Goal: Information Seeking & Learning: Check status

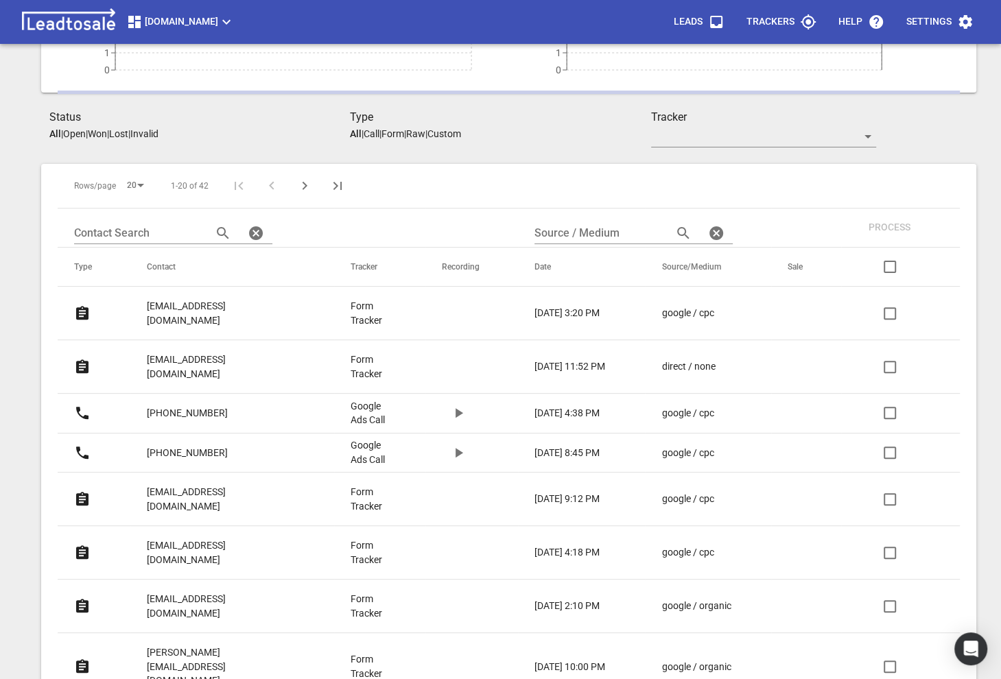
scroll to position [211, 0]
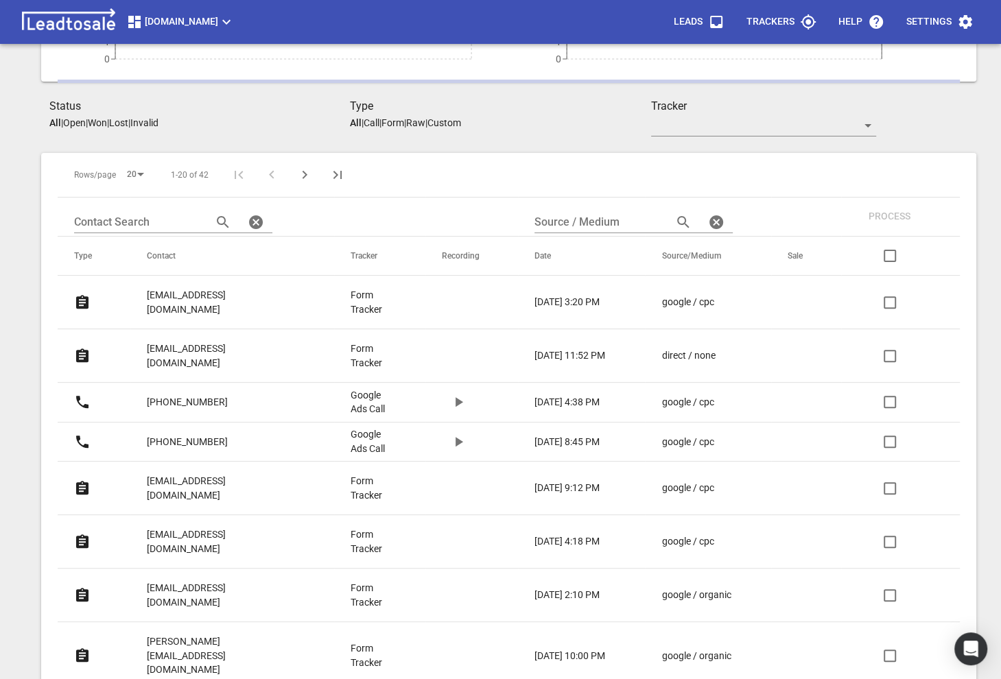
click at [186, 474] on p "[EMAIL_ADDRESS][DOMAIN_NAME]" at bounding box center [221, 488] width 149 height 28
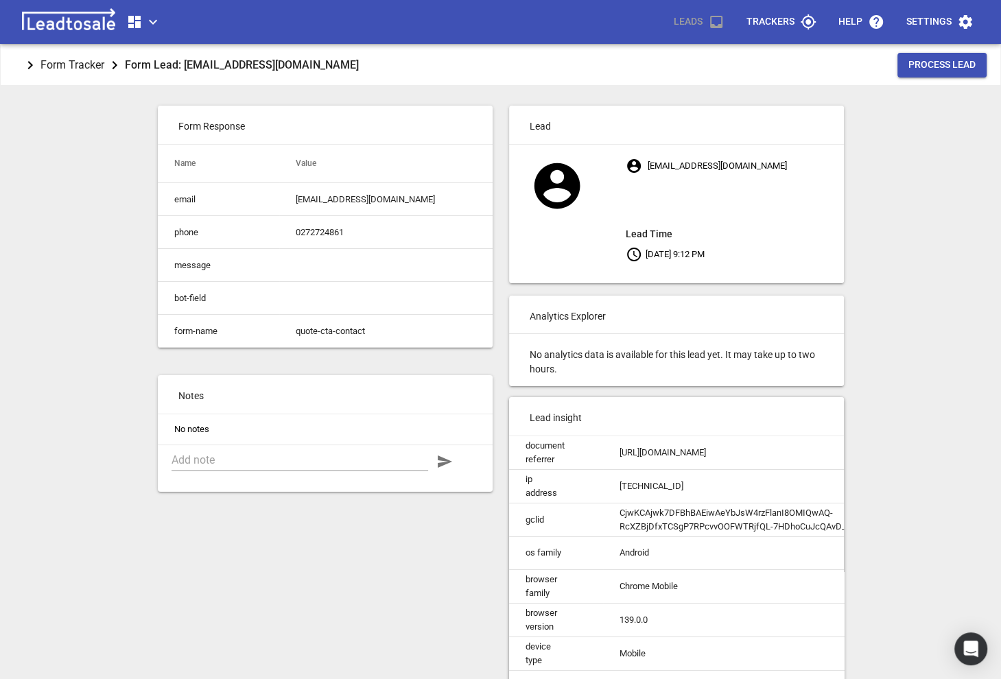
scroll to position [1, 0]
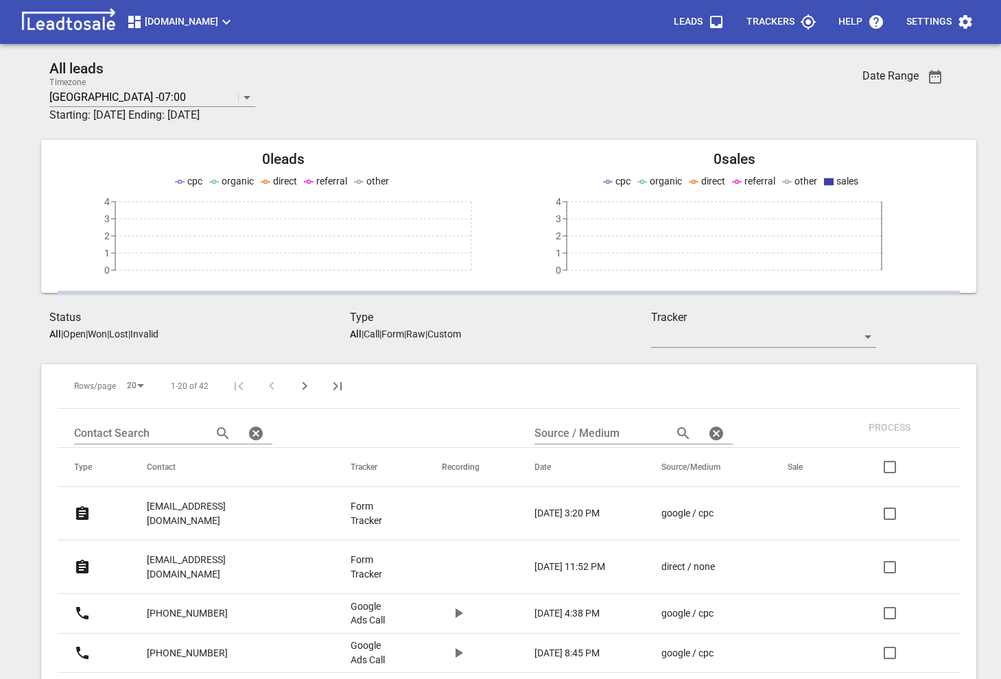
scroll to position [211, 0]
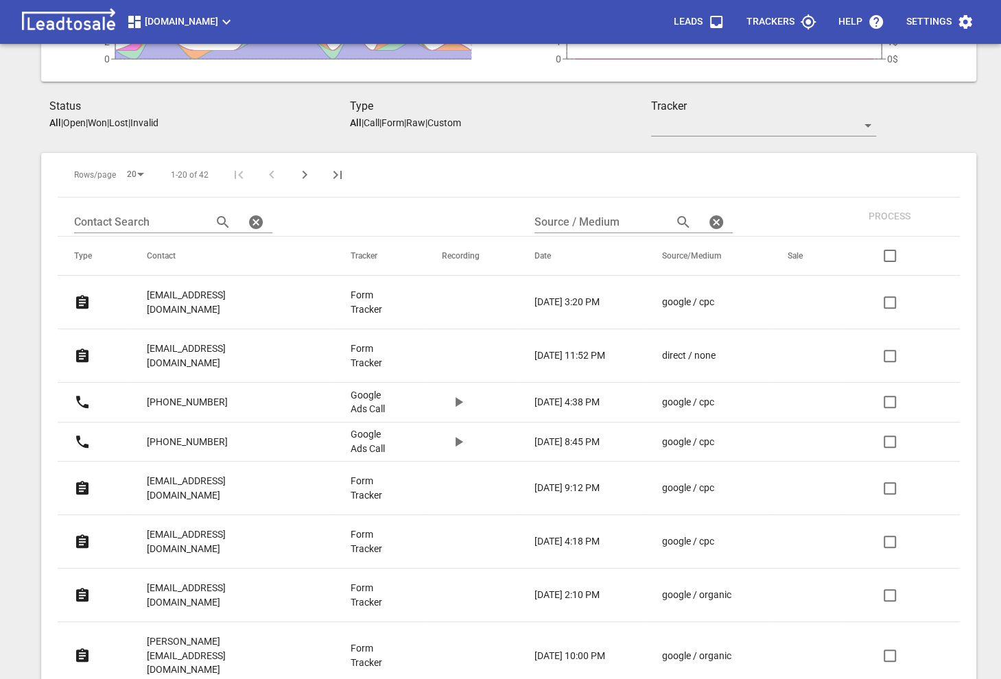
click at [184, 527] on p "[EMAIL_ADDRESS][DOMAIN_NAME]" at bounding box center [221, 541] width 149 height 28
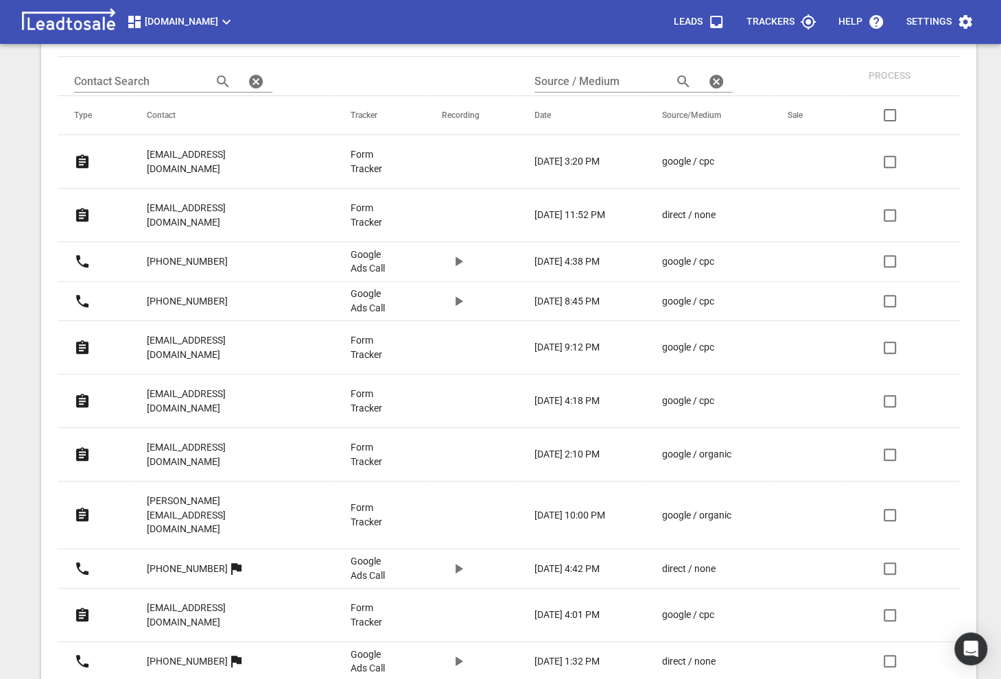
scroll to position [648, 0]
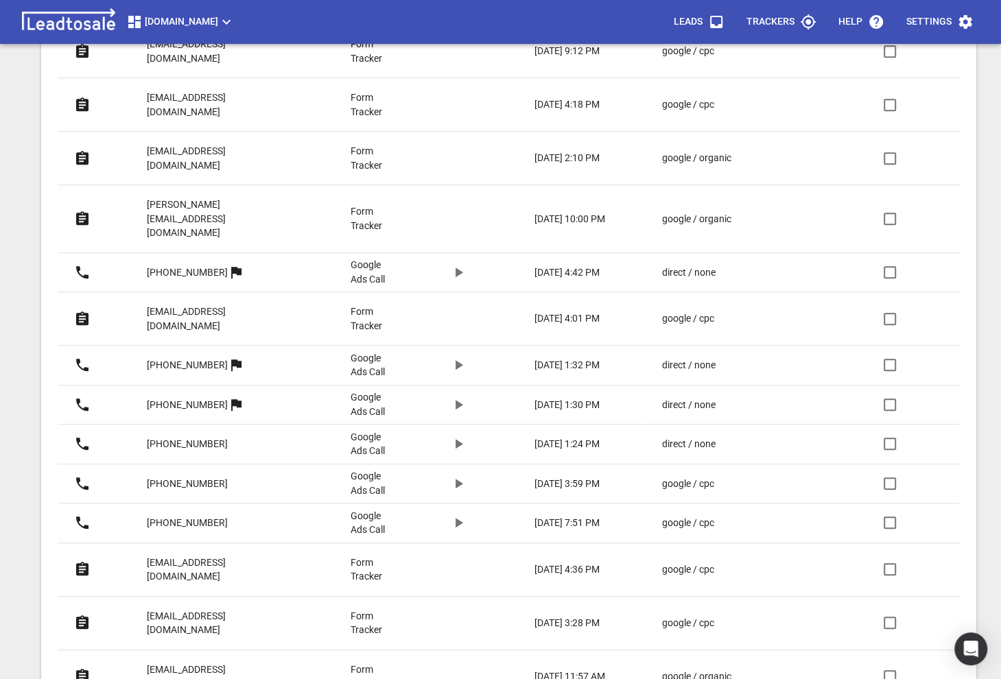
click at [191, 305] on p "[EMAIL_ADDRESS][DOMAIN_NAME]" at bounding box center [221, 319] width 149 height 28
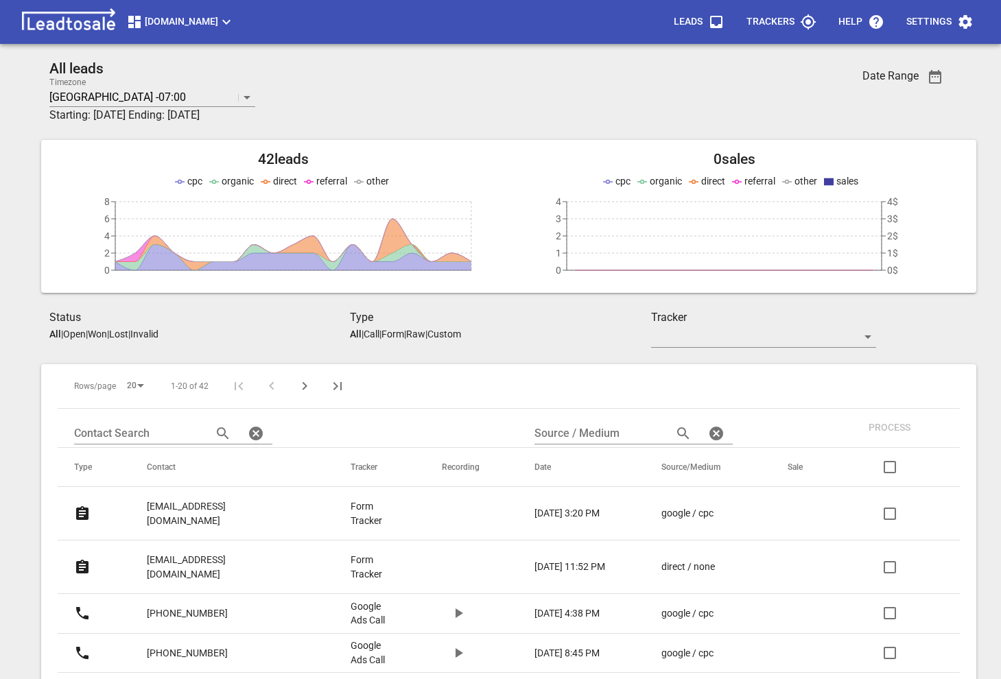
scroll to position [648, 0]
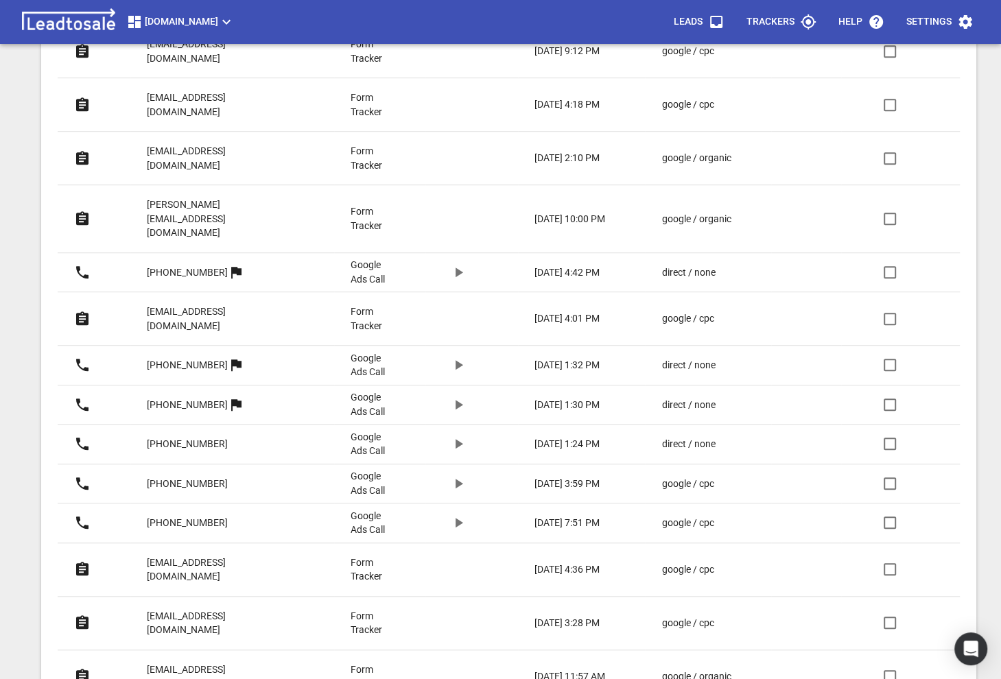
click at [171, 609] on p "[EMAIL_ADDRESS][DOMAIN_NAME]" at bounding box center [221, 623] width 149 height 28
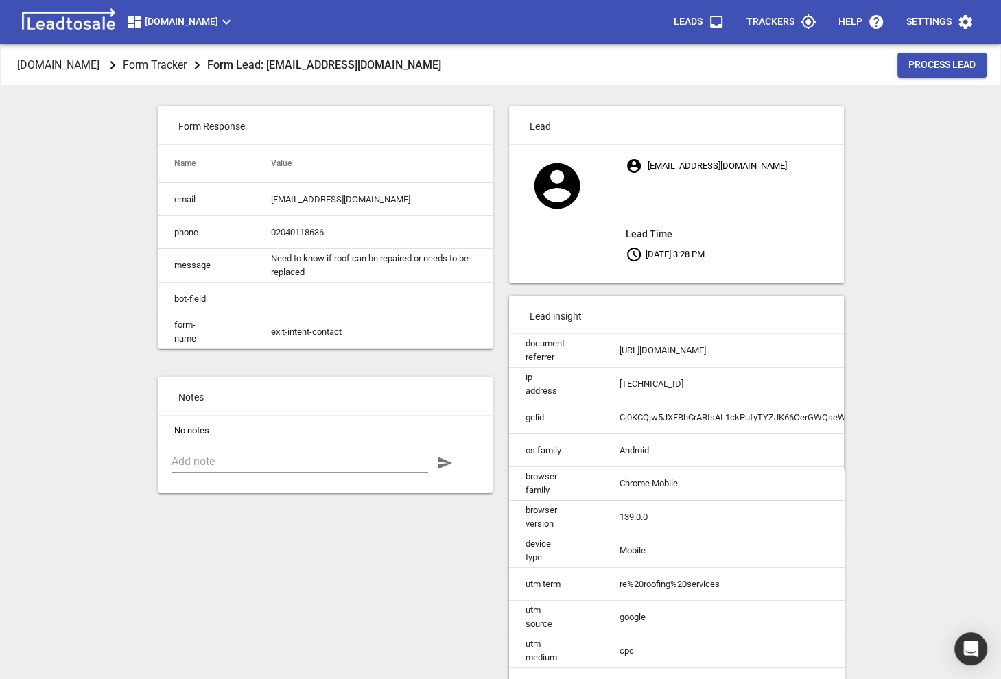
click at [334, 265] on td "Need to know if roof can be repaired or needs to be replaced" at bounding box center [373, 266] width 238 height 34
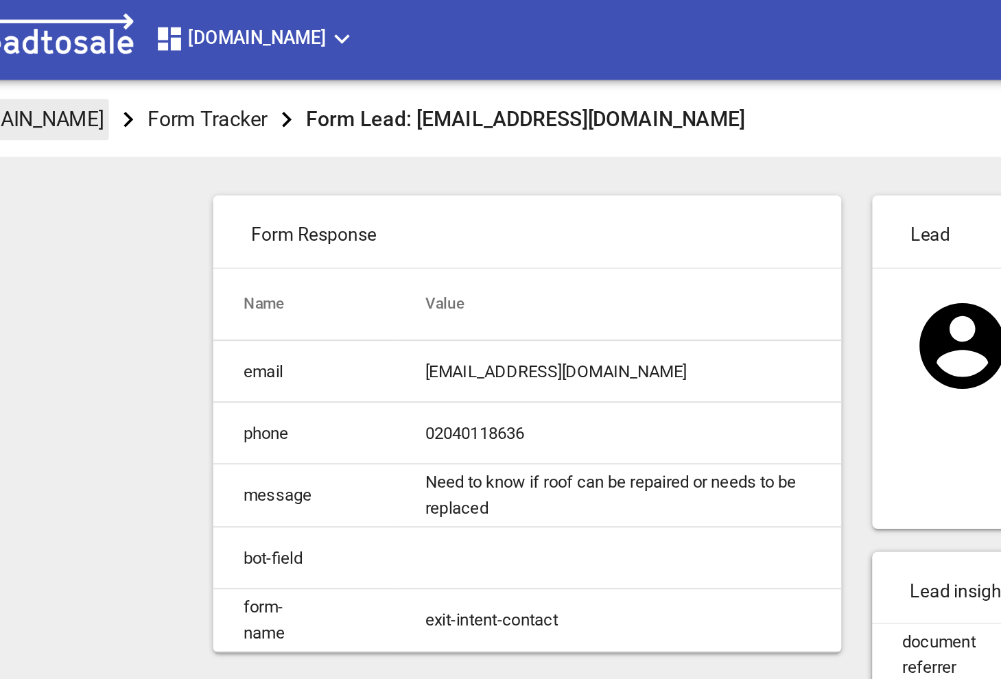
click at [99, 64] on p "[DOMAIN_NAME]" at bounding box center [58, 65] width 82 height 16
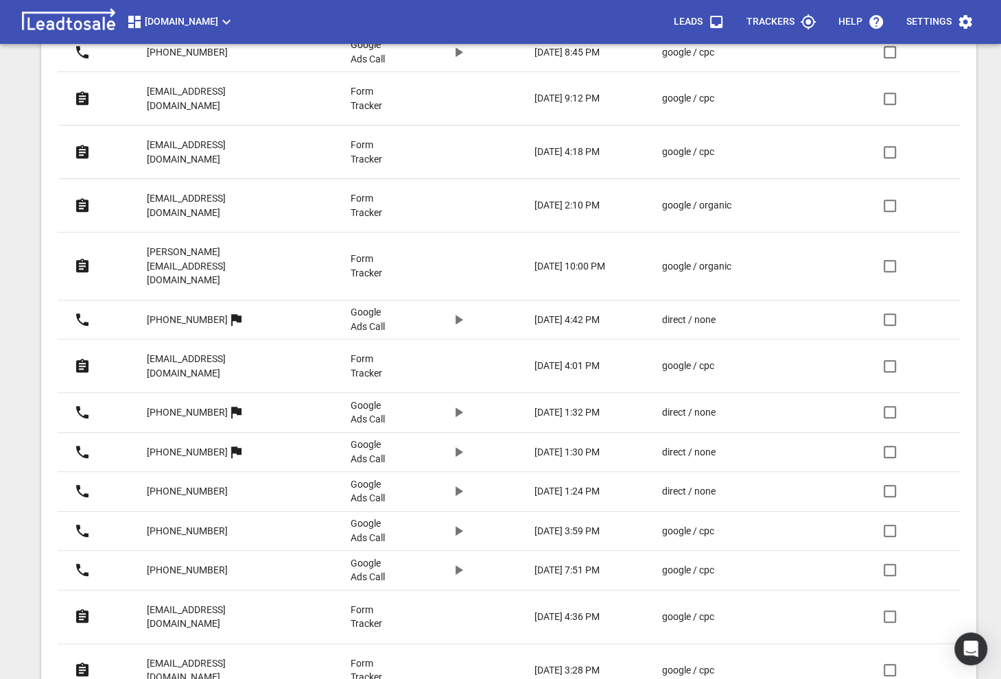
scroll to position [648, 0]
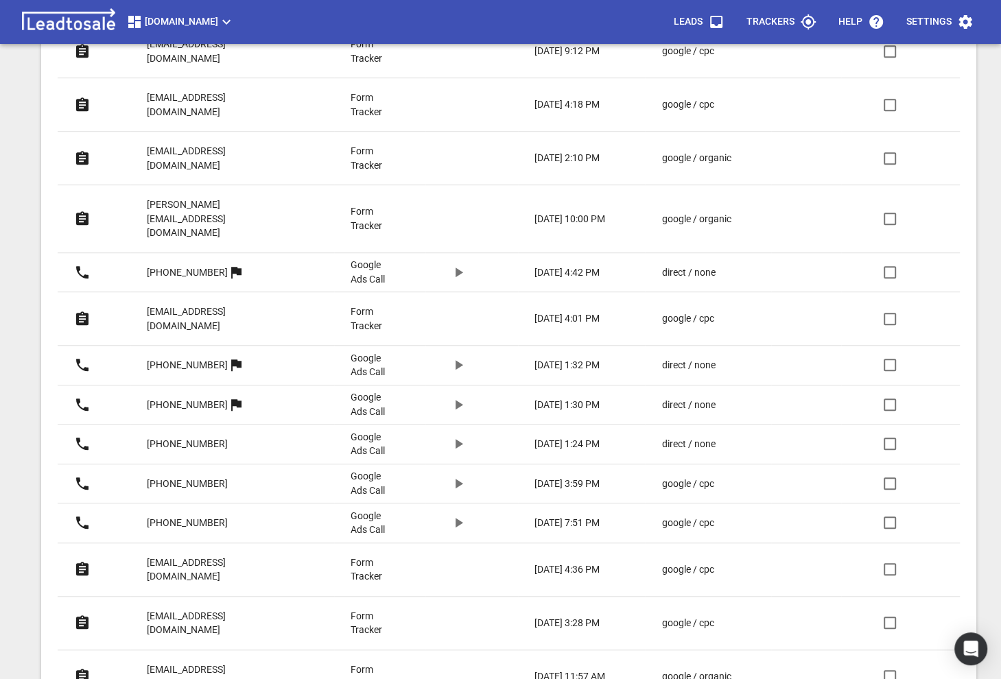
click at [176, 663] on p "joshyc45@gmail.com" at bounding box center [221, 677] width 149 height 28
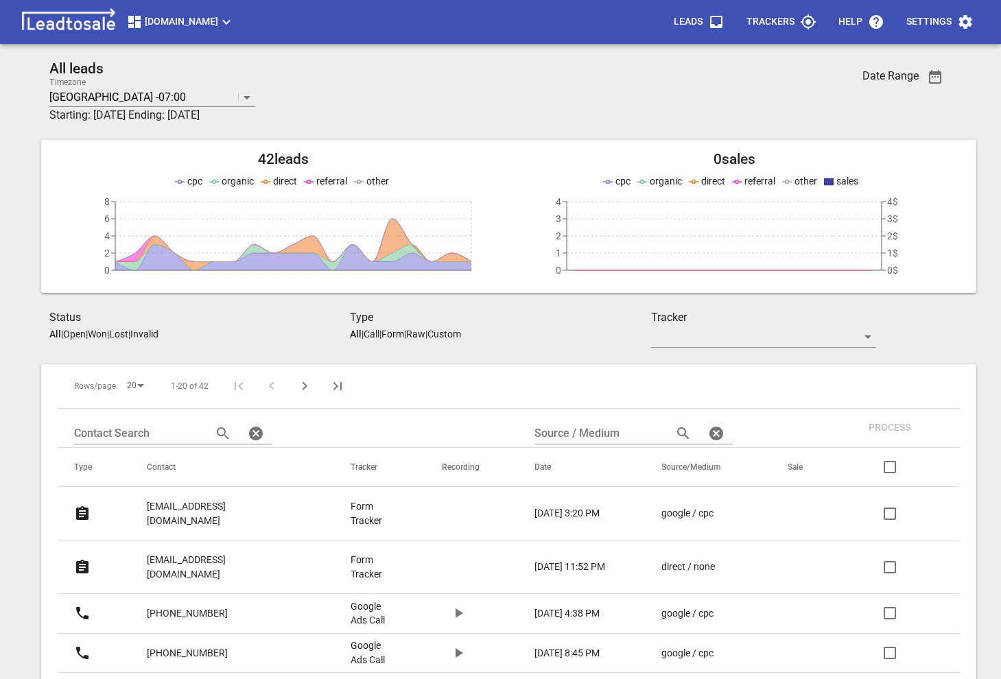
scroll to position [648, 0]
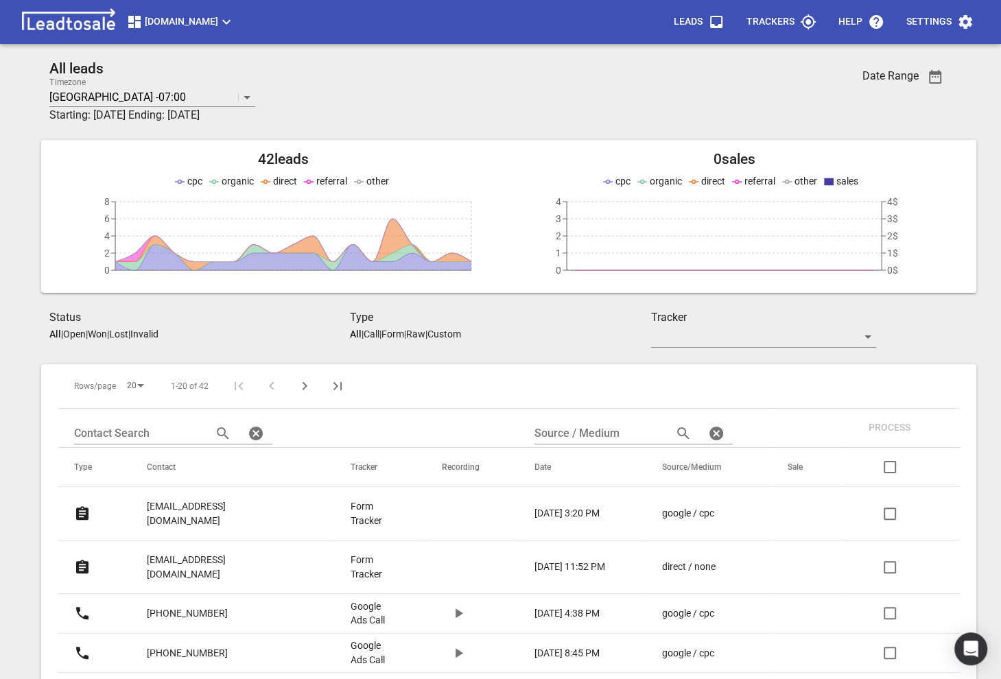
click at [309, 377] on button "Next Page" at bounding box center [304, 386] width 33 height 33
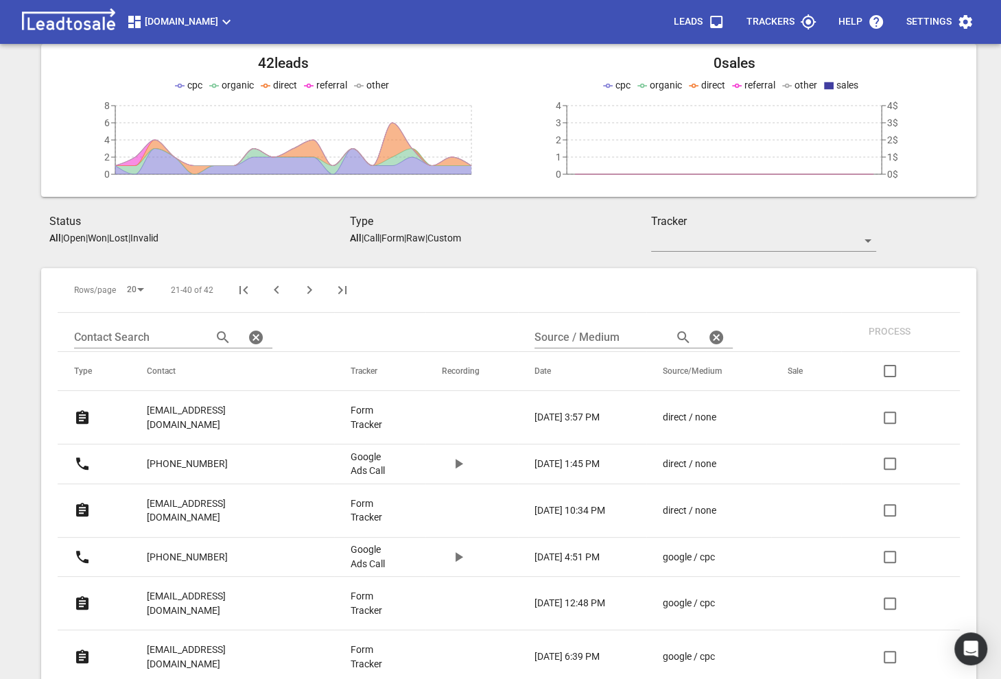
scroll to position [122, 0]
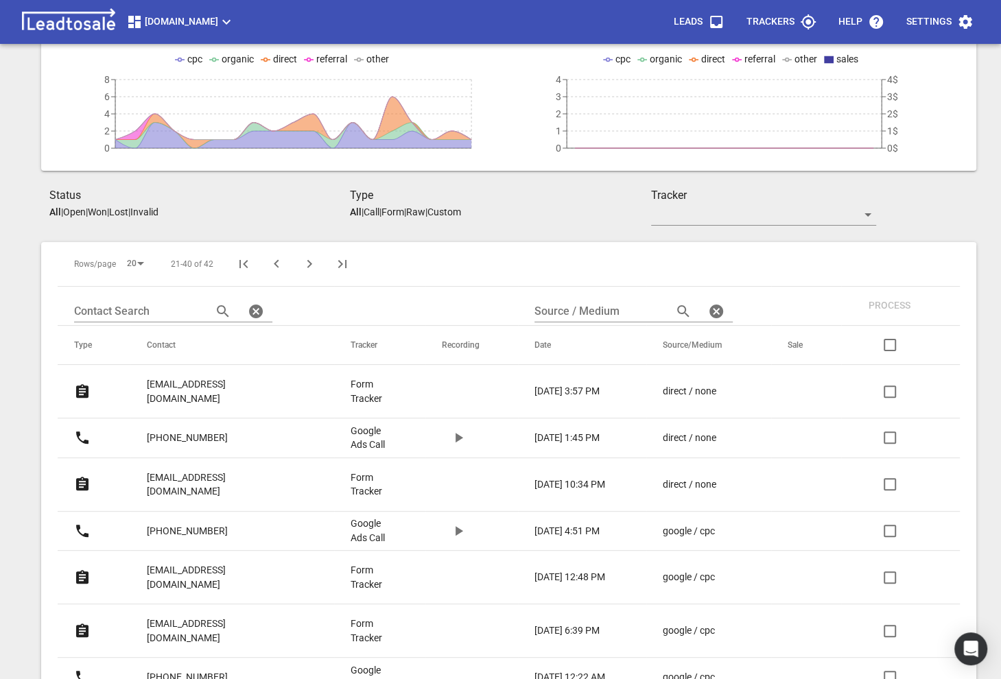
click at [193, 384] on p "max@revivir.nz" at bounding box center [221, 391] width 149 height 28
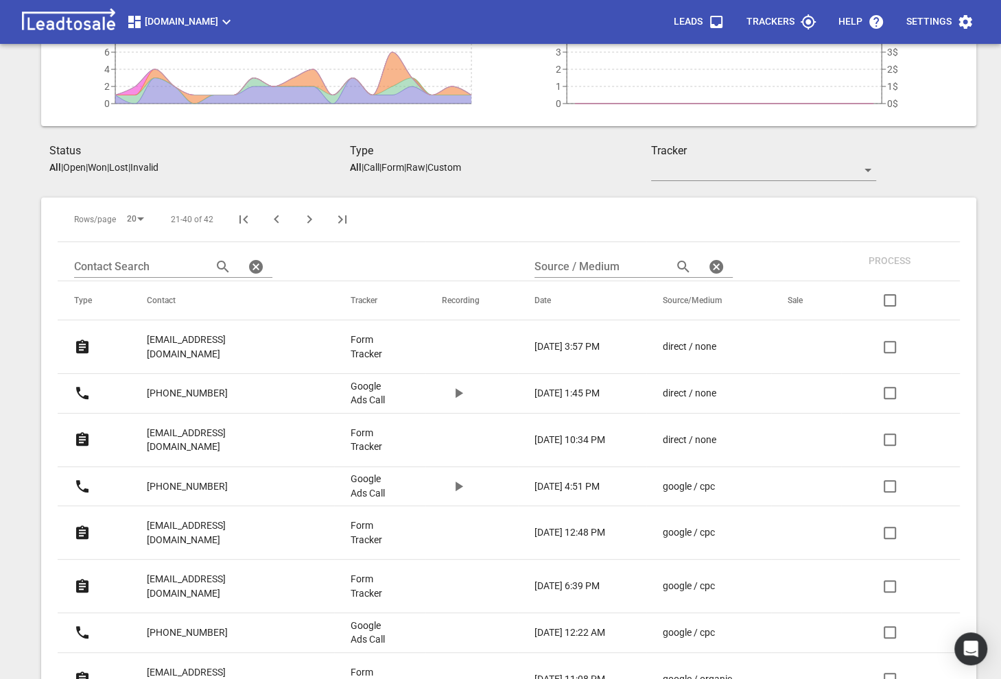
scroll to position [178, 0]
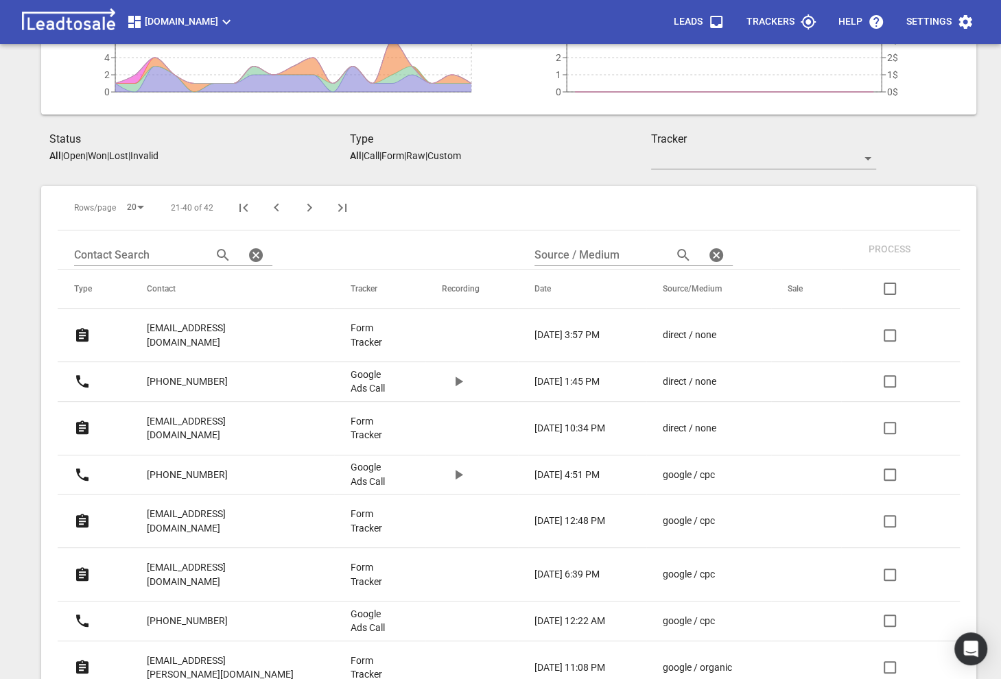
click at [166, 405] on link "melanyrhodes@gmail.com" at bounding box center [221, 428] width 149 height 47
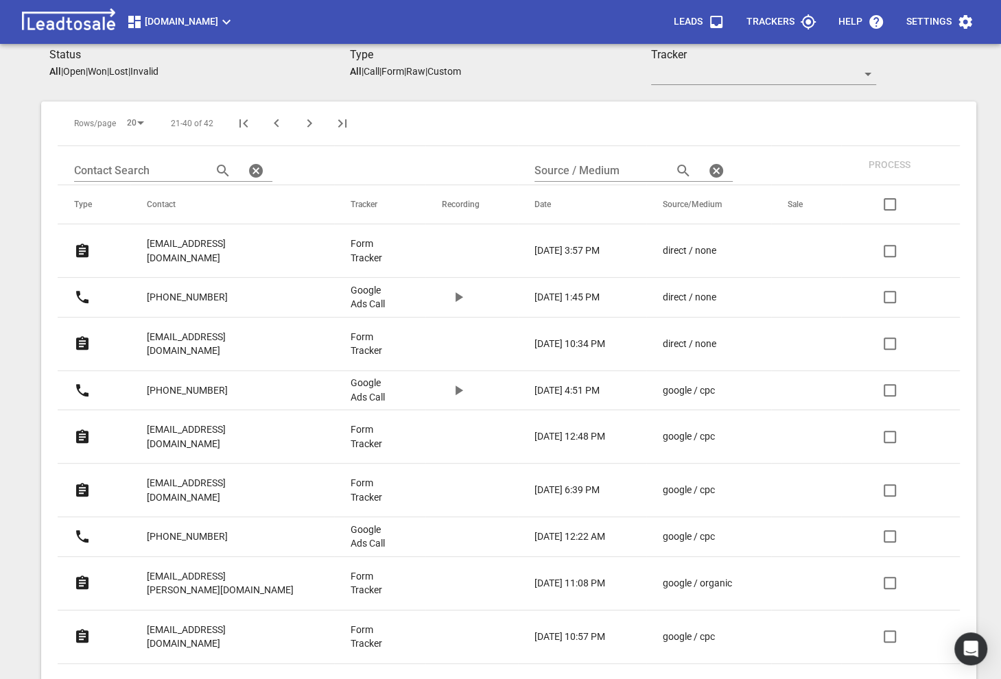
scroll to position [272, 0]
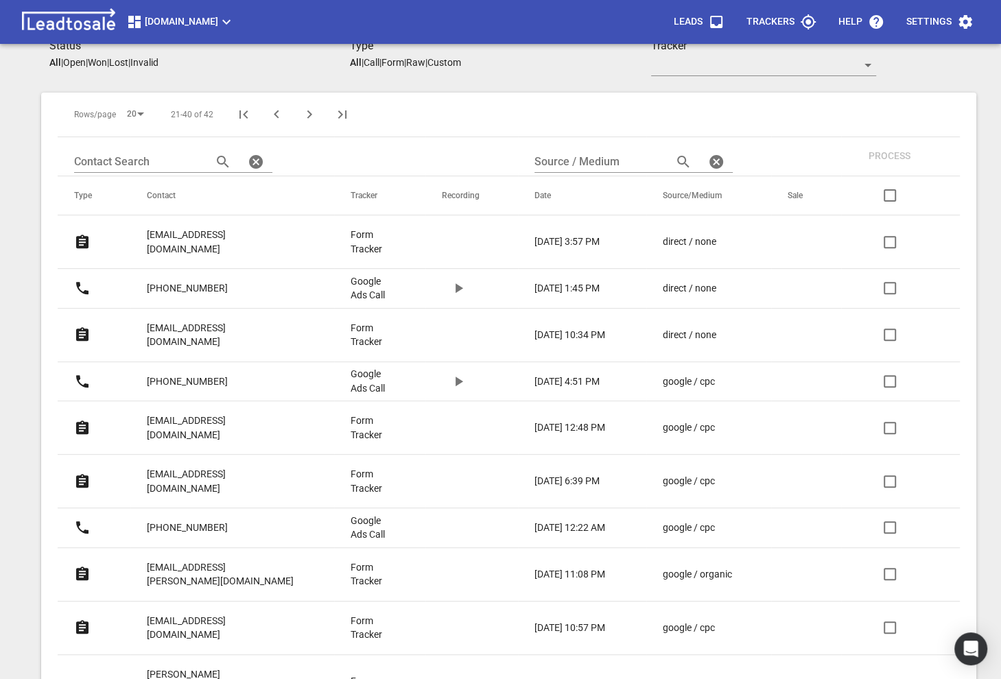
click at [197, 414] on p "jarrydbrown37@gmail.com" at bounding box center [221, 428] width 149 height 28
click at [181, 467] on p "philmcnaynz@gmail.com" at bounding box center [221, 481] width 149 height 28
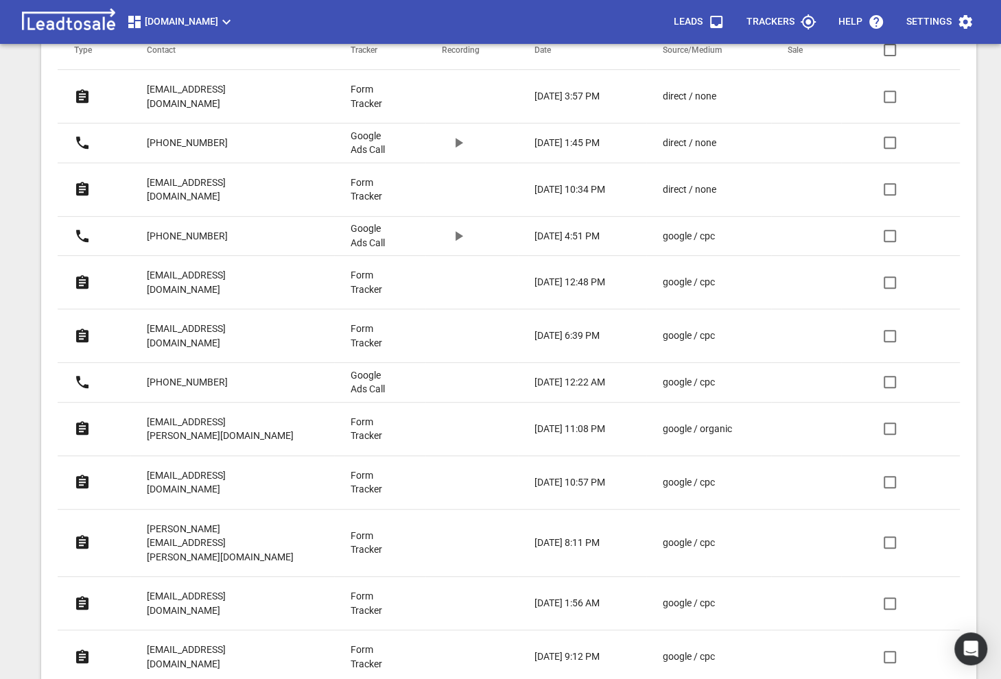
scroll to position [420, 0]
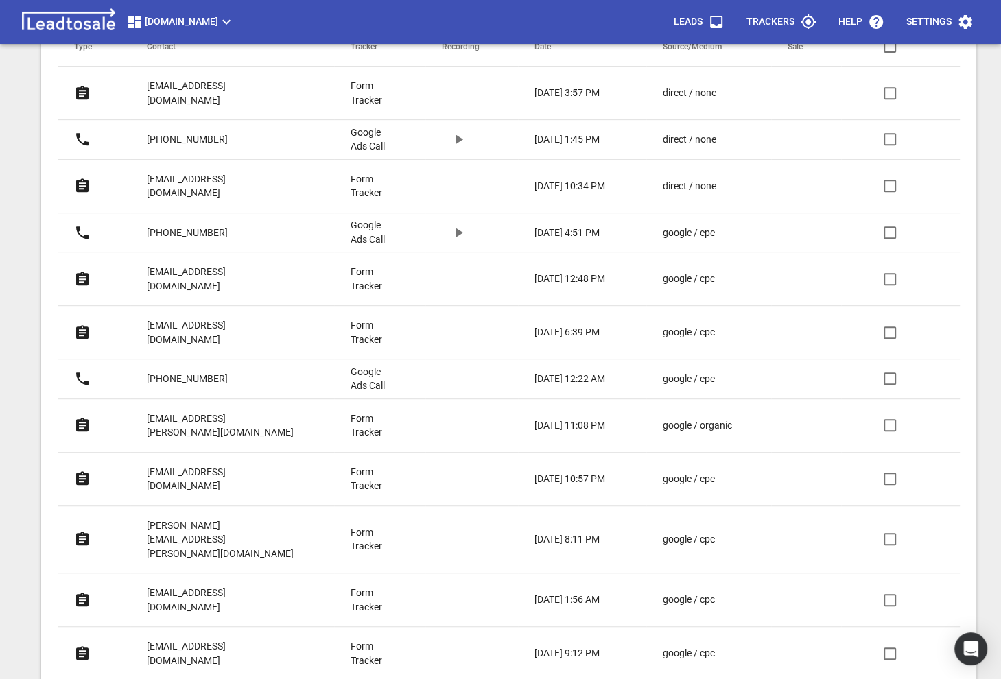
click at [198, 412] on p "catalina@matassa.co.nz" at bounding box center [221, 426] width 149 height 28
click at [184, 465] on p "stephengrey@me.com" at bounding box center [221, 479] width 149 height 28
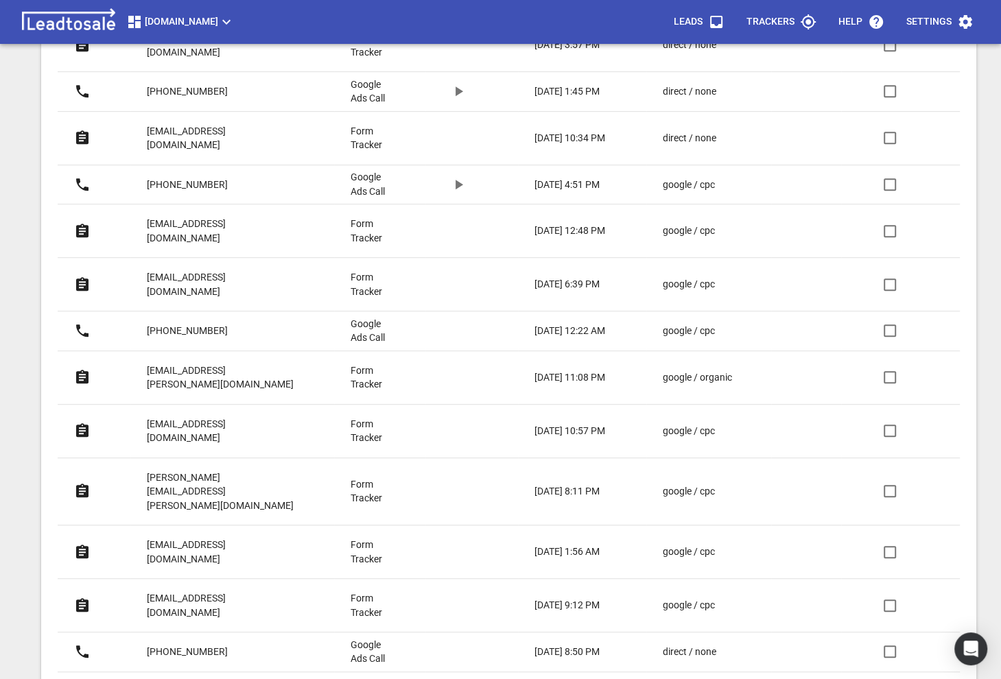
scroll to position [495, 0]
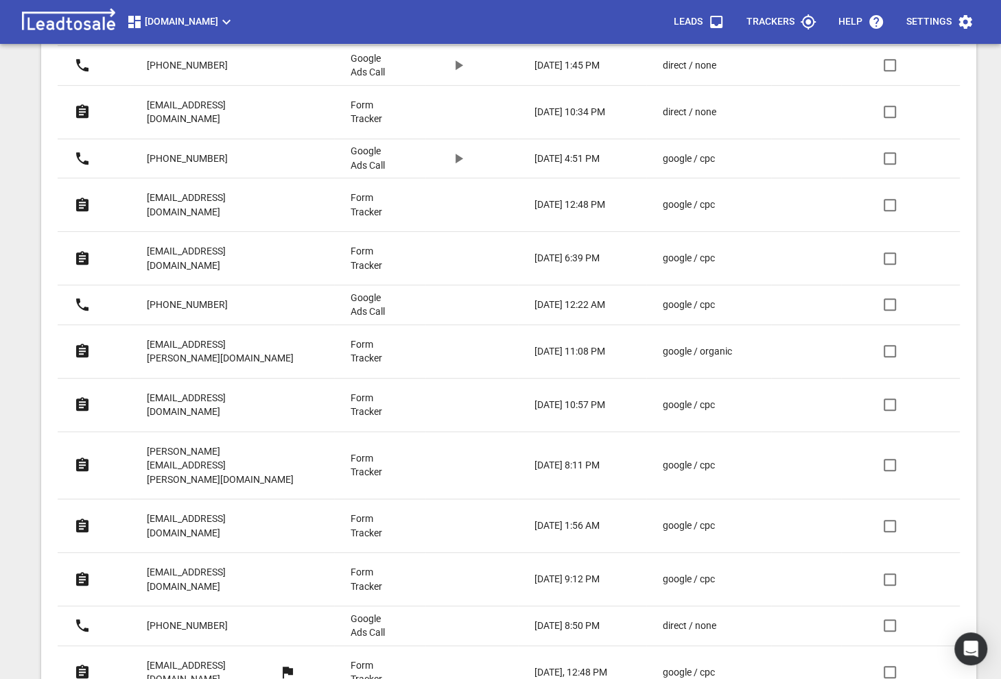
click at [178, 444] on p "marlene.turner@middlemore.co.nz" at bounding box center [221, 465] width 149 height 43
click at [174, 512] on p "karisma1997@gmail.com" at bounding box center [221, 526] width 149 height 28
click at [170, 565] on p "[EMAIL_ADDRESS][DOMAIN_NAME]" at bounding box center [221, 579] width 149 height 28
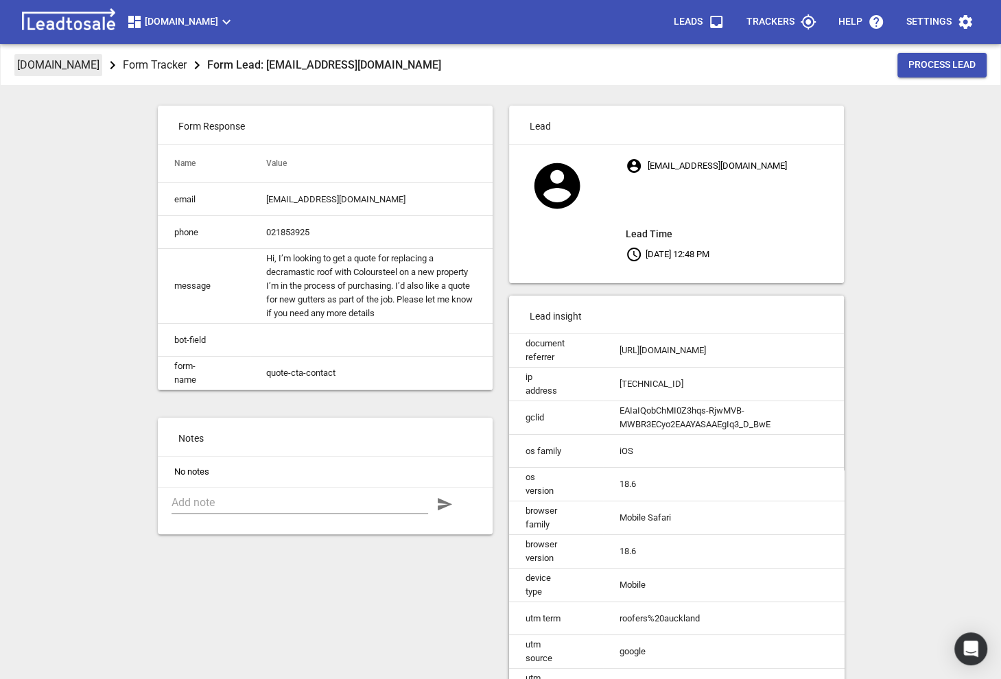
click at [59, 62] on p "[DOMAIN_NAME]" at bounding box center [58, 65] width 82 height 16
